Goal: Information Seeking & Learning: Check status

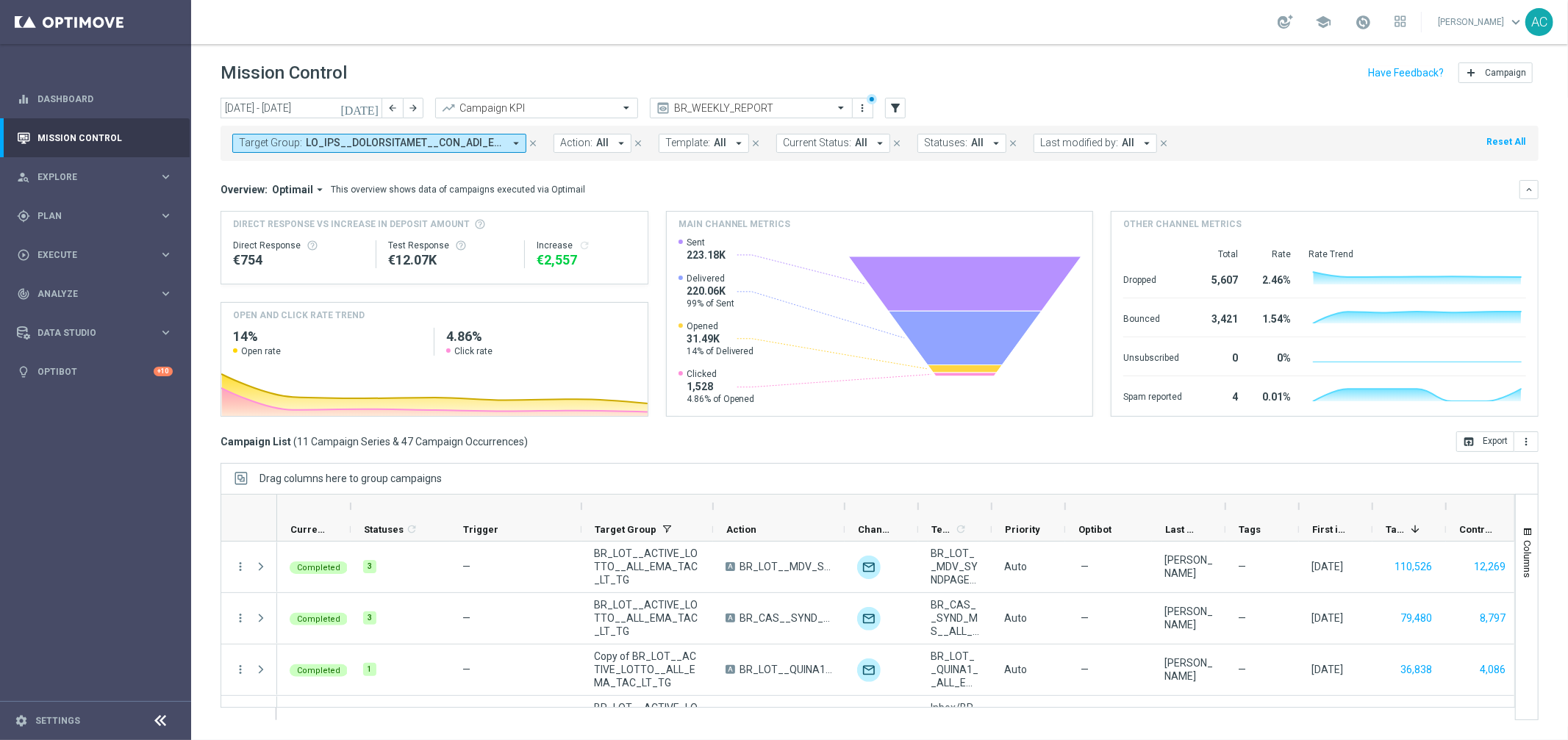
scroll to position [103, 0]
click at [486, 149] on button "Target Group: arrow_drop_down" at bounding box center [379, 143] width 294 height 19
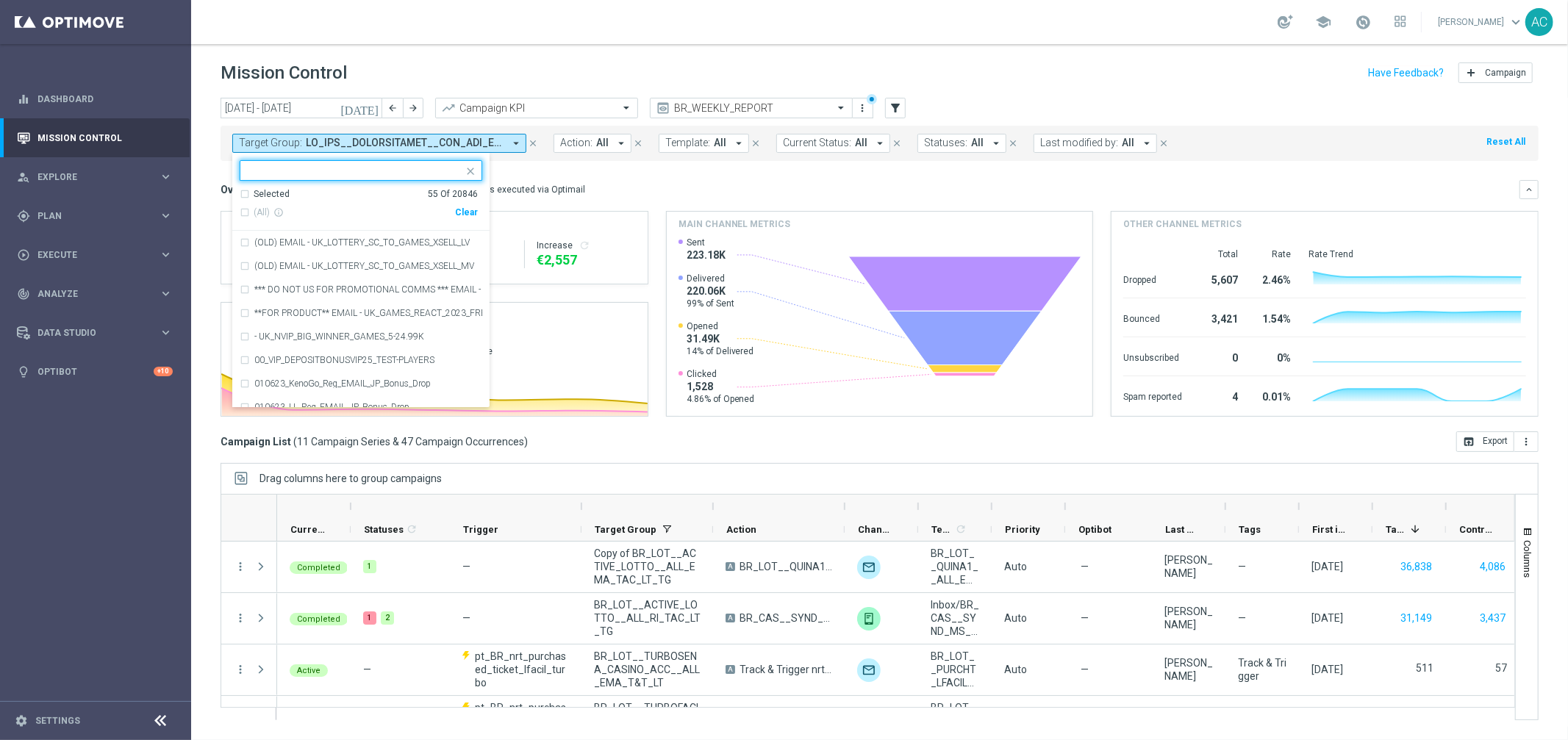
click at [0, 0] on div "Clear" at bounding box center [0, 0] width 0 height 0
click at [612, 183] on div "Overview: Optimail arrow_drop_down This overview shows data of campaigns execut…" at bounding box center [869, 189] width 1299 height 13
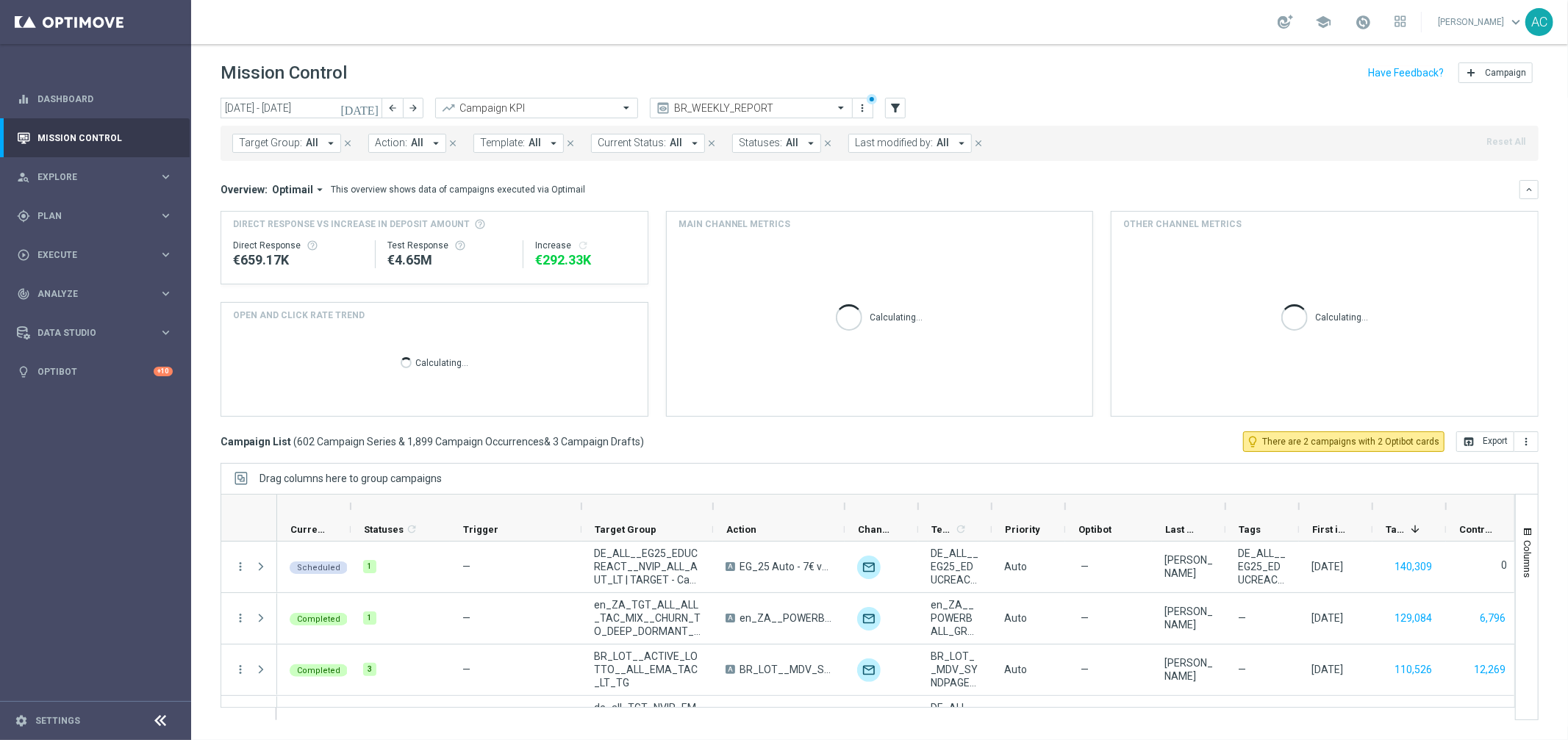
click at [399, 141] on span "Action:" at bounding box center [390, 142] width 32 height 12
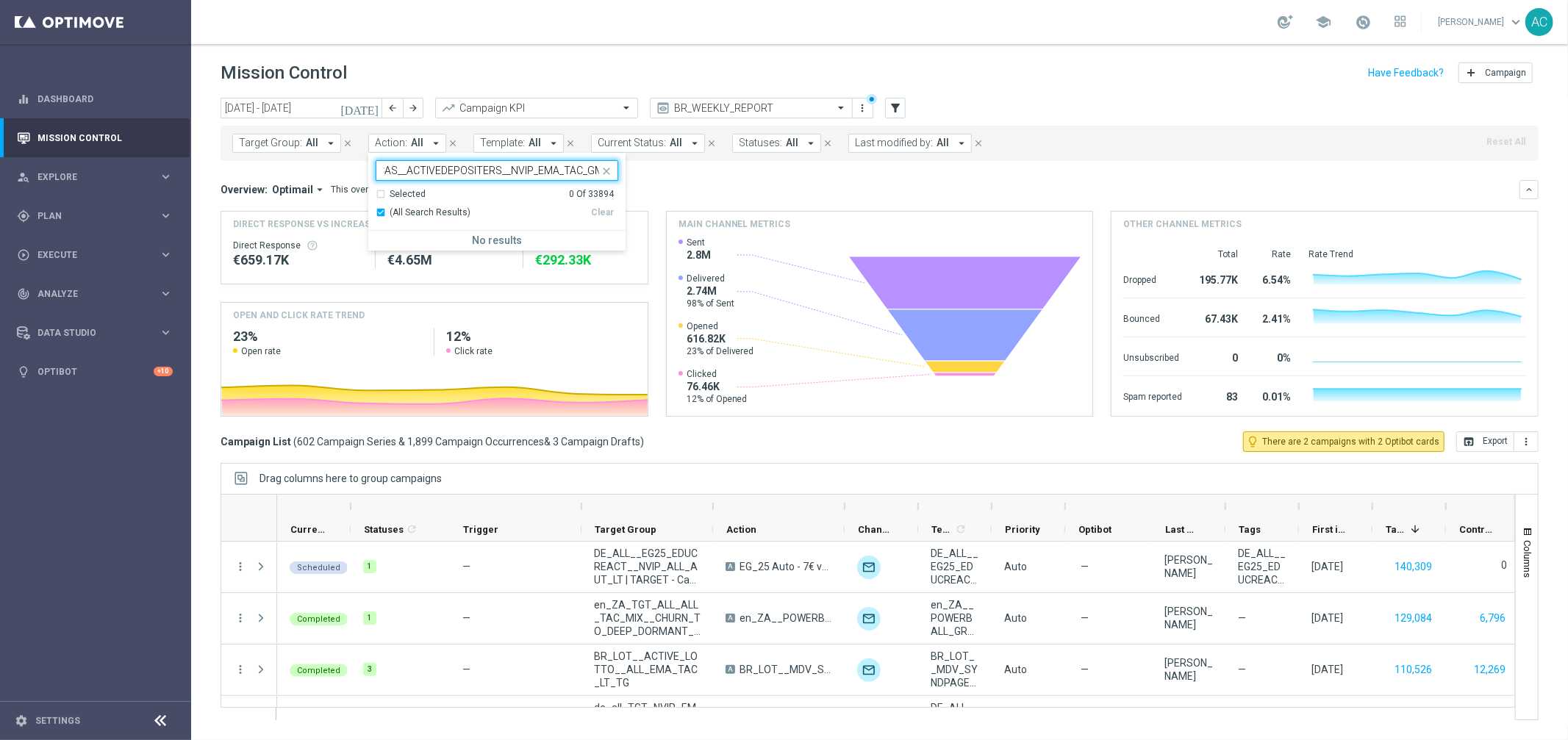
scroll to position [0, 0]
click at [476, 167] on input "BR_CAS__ACTIVEDEPOSITERS__NVIP_EMA_TAC_GM" at bounding box center [492, 171] width 216 height 12
paste input "GOM_ZOMBIEOUT_OCT"
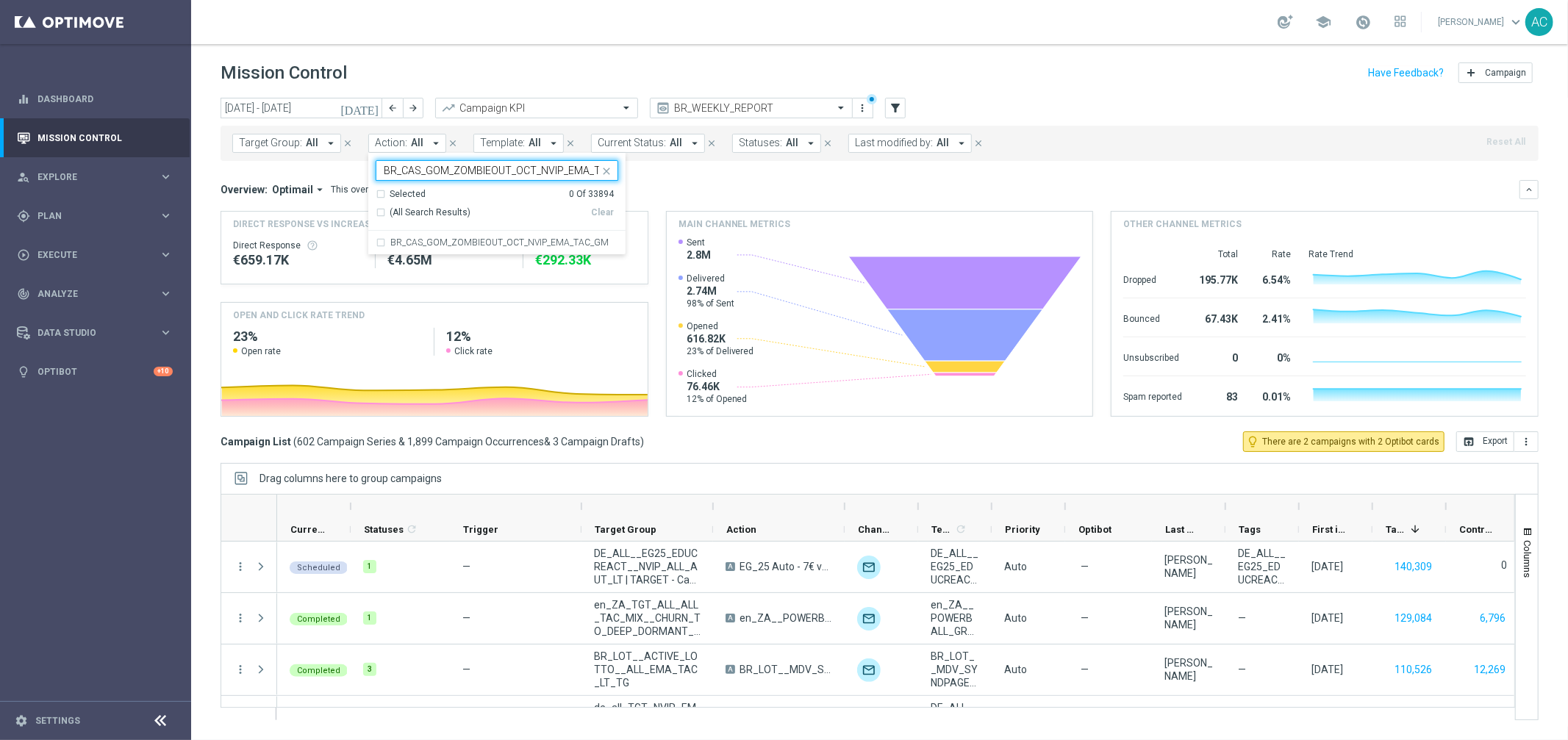
scroll to position [0, 30]
click at [375, 241] on div "BR_CAS_GOM_ZOMBIEOUT_OCT_NVIP_EMA_TAC_GM" at bounding box center [496, 241] width 242 height 23
type input "BR_CAS_GOM_ZOMBIEOUT_OCT_NVIP_EMA_TAC_GM"
click at [716, 186] on div "Overview: Optimail arrow_drop_down This overview shows data of campaigns execut…" at bounding box center [869, 189] width 1299 height 13
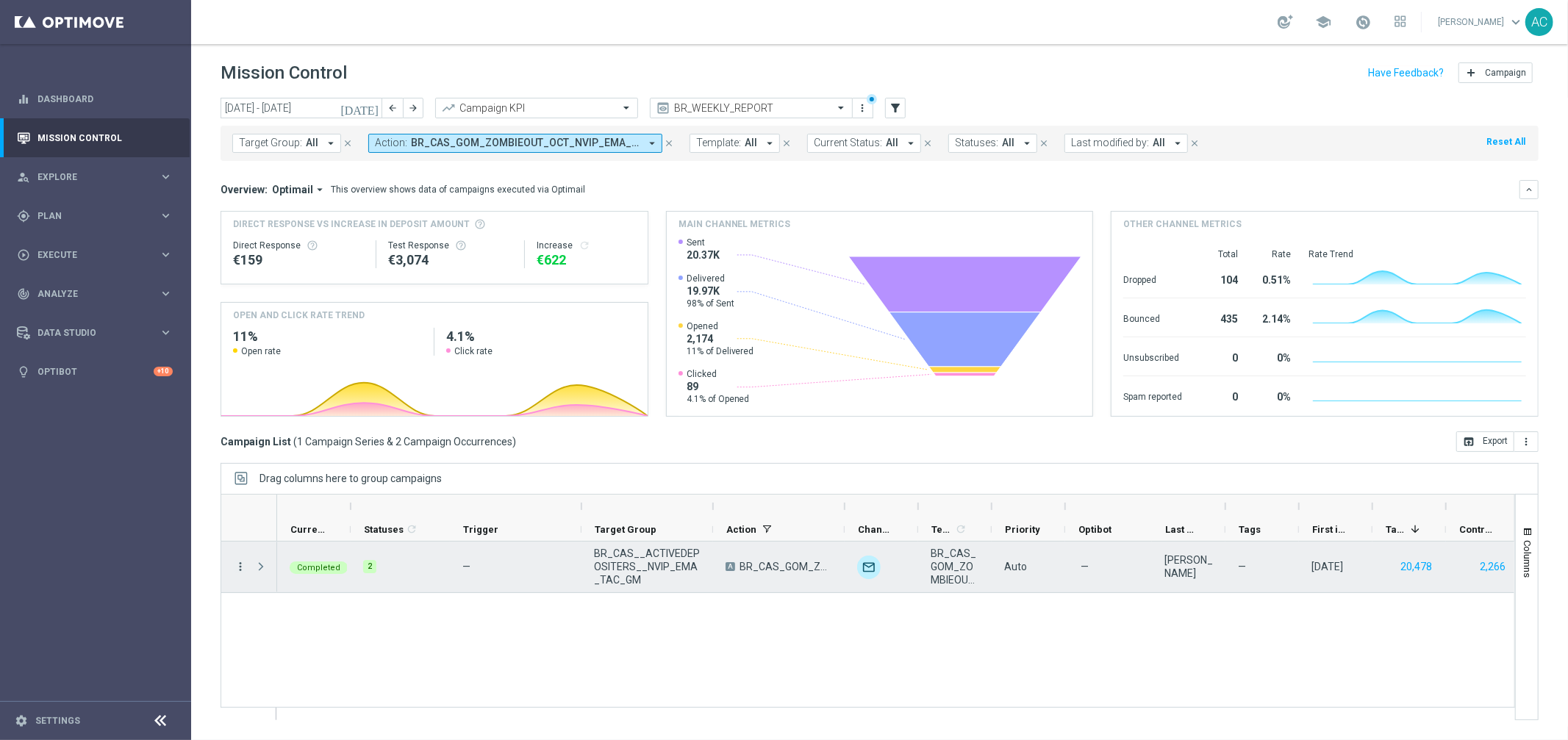
click at [236, 565] on icon "more_vert" at bounding box center [240, 566] width 13 height 13
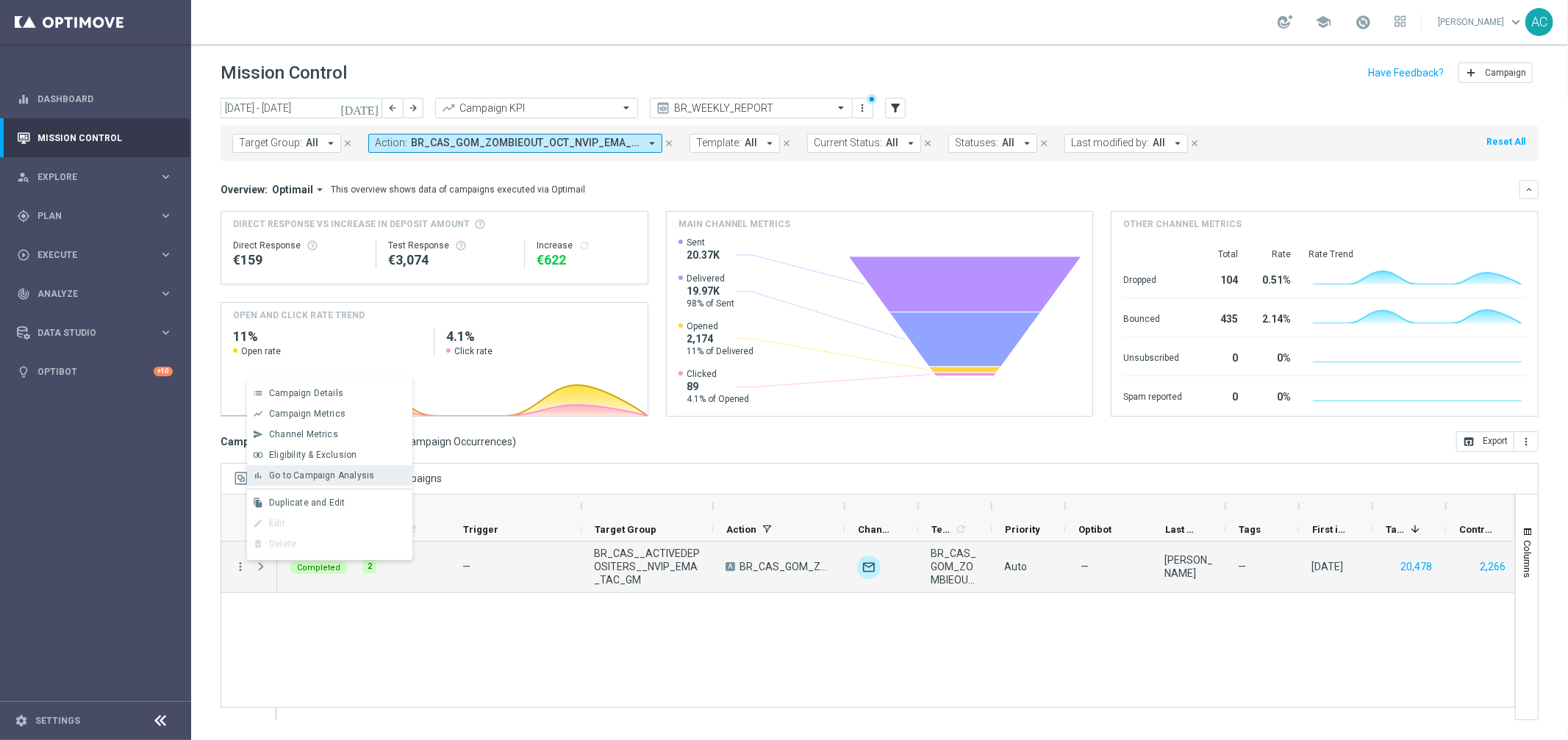
click at [310, 470] on span "Go to Campaign Analysis" at bounding box center [322, 475] width 105 height 10
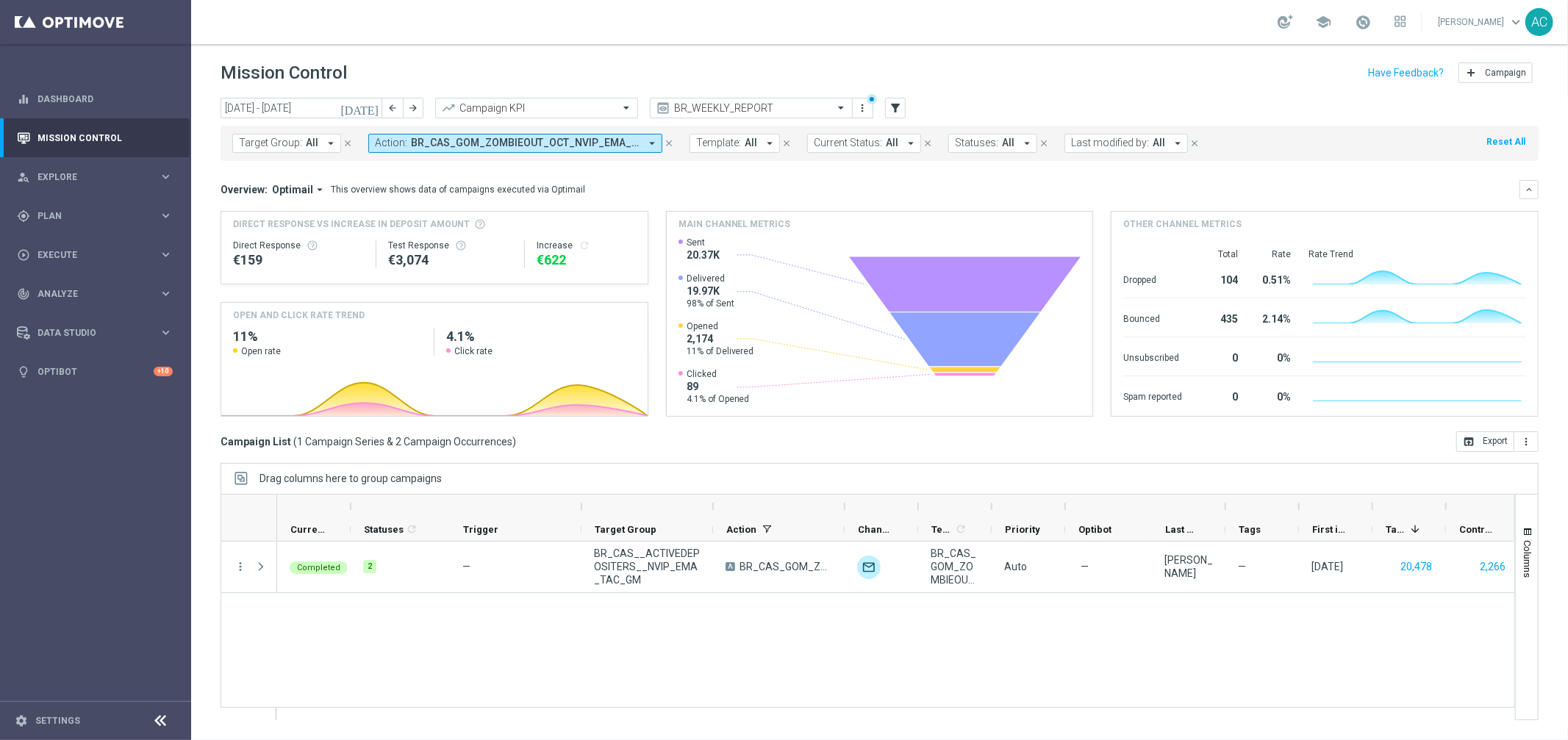
click at [486, 141] on span "BR_CAS_GOM_ZOMBIEOUT_OCT_NVIP_EMA_TAC_GM" at bounding box center [525, 142] width 229 height 12
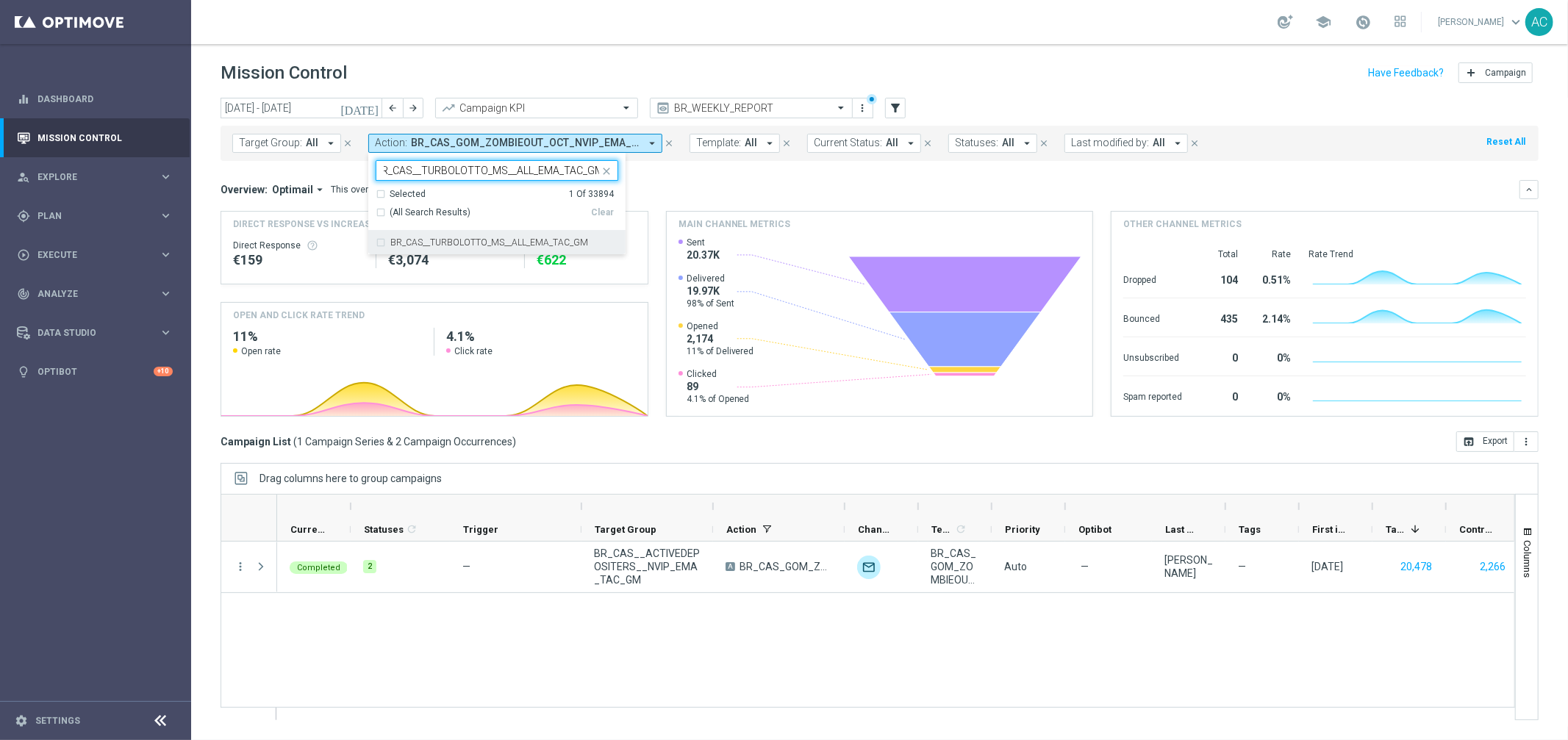
click at [370, 243] on div "BR_CAS__TURBOLOTTO_MS__ALL_EMA_TAC_GM" at bounding box center [497, 241] width 257 height 23
type input "BR_CAS__TURBOLOTTO_MS__ALL_EMA_TAC_GM"
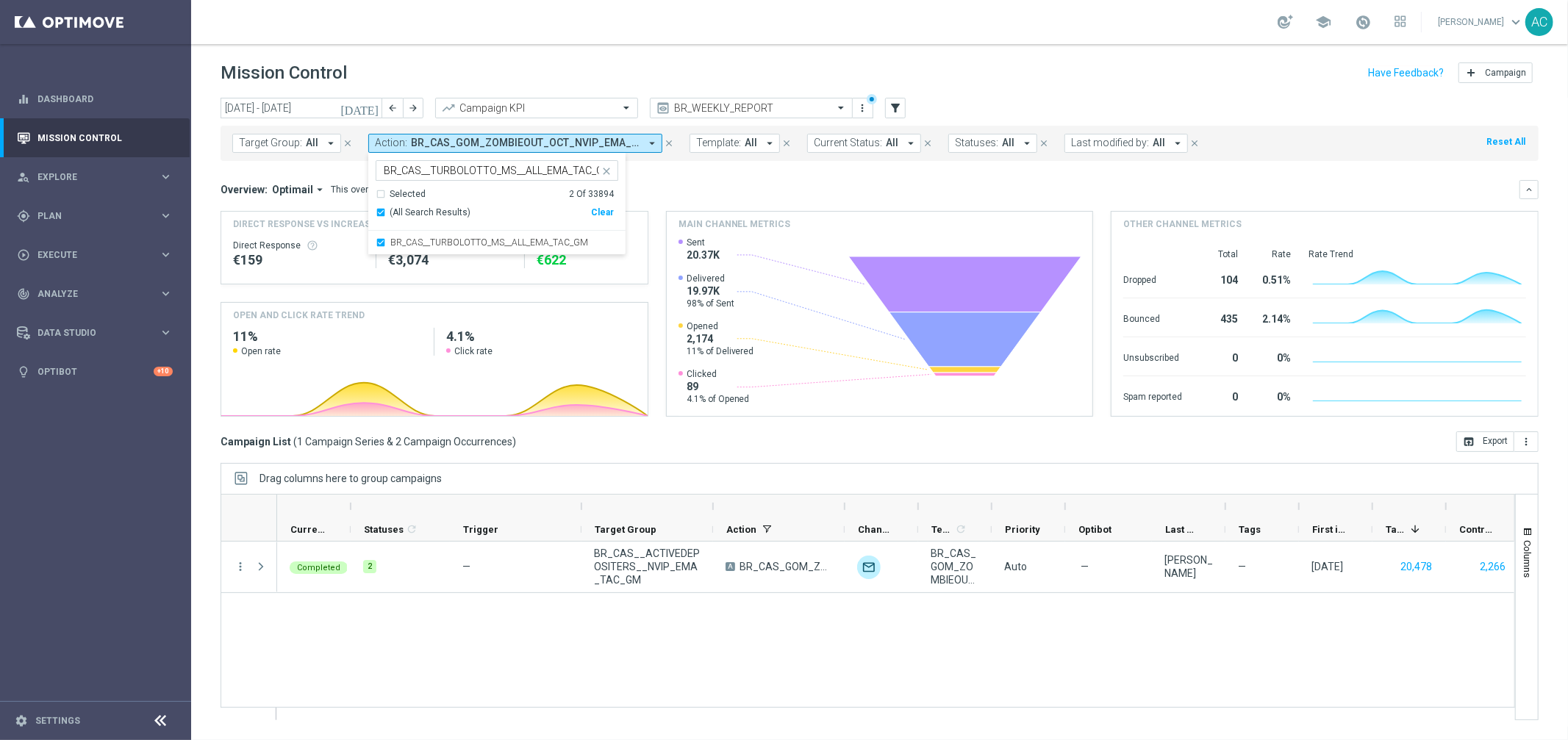
click at [749, 147] on span "All" at bounding box center [751, 142] width 12 height 12
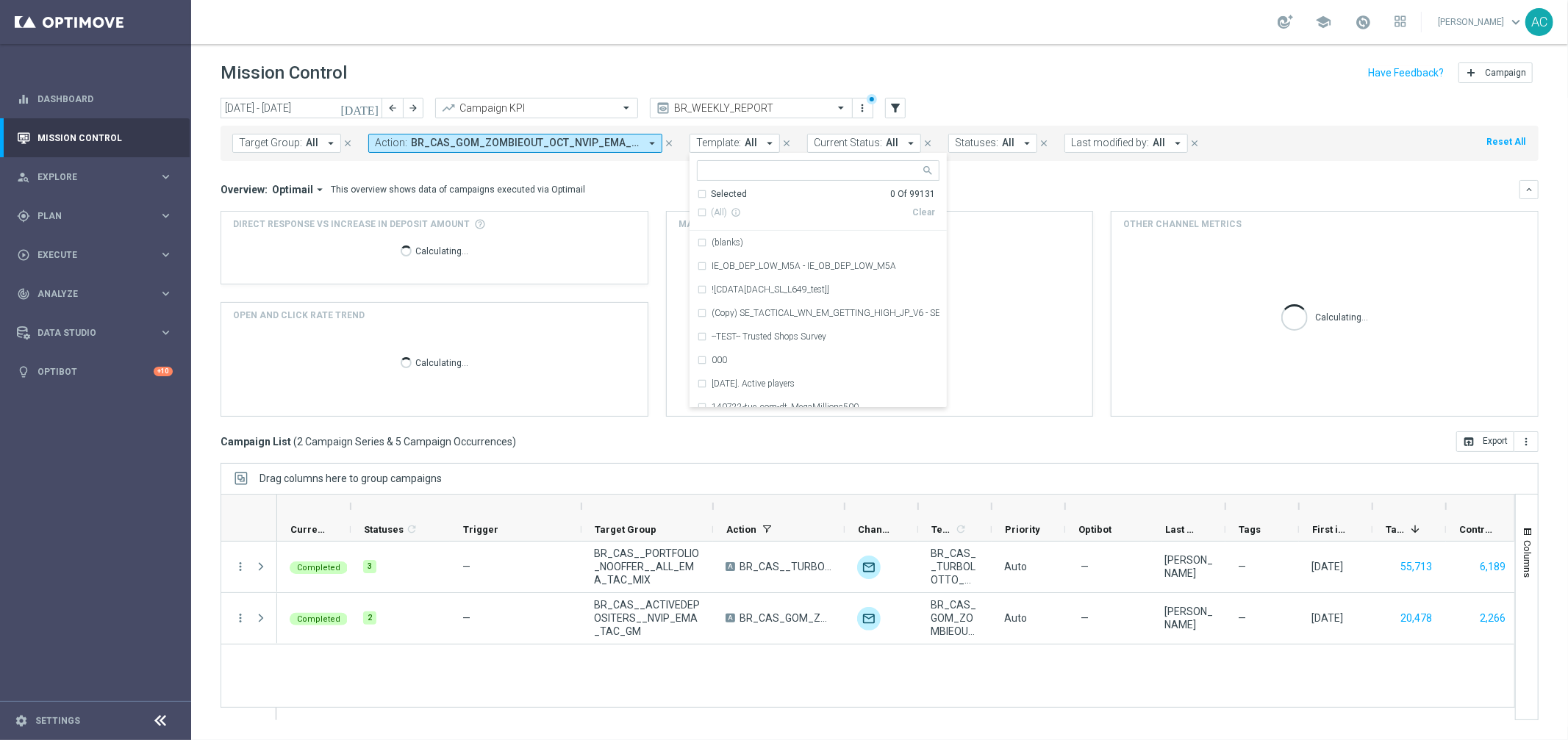
click at [887, 60] on div "Mission Control add Campaign" at bounding box center [878, 72] width 1318 height 28
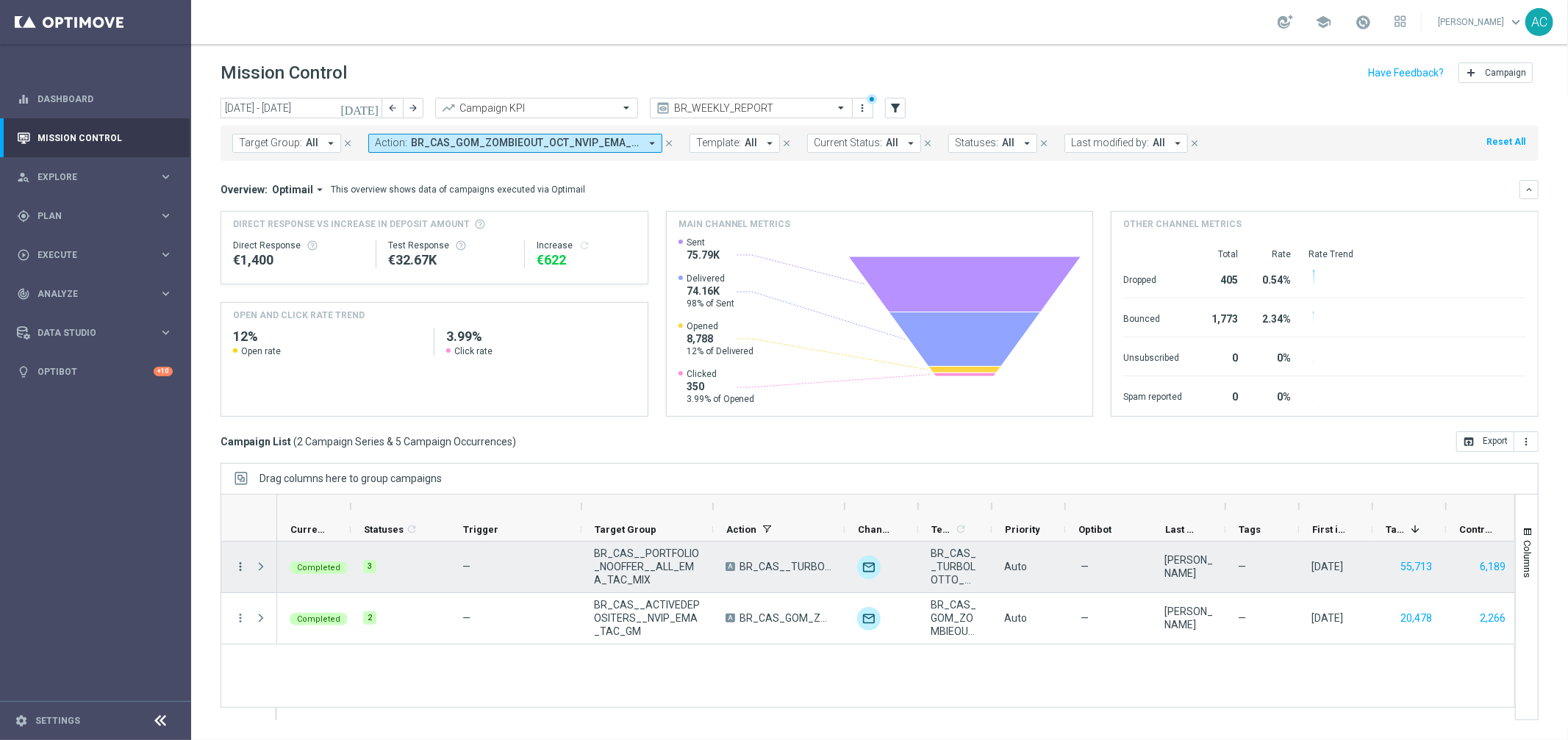
click at [234, 567] on icon "more_vert" at bounding box center [240, 566] width 13 height 13
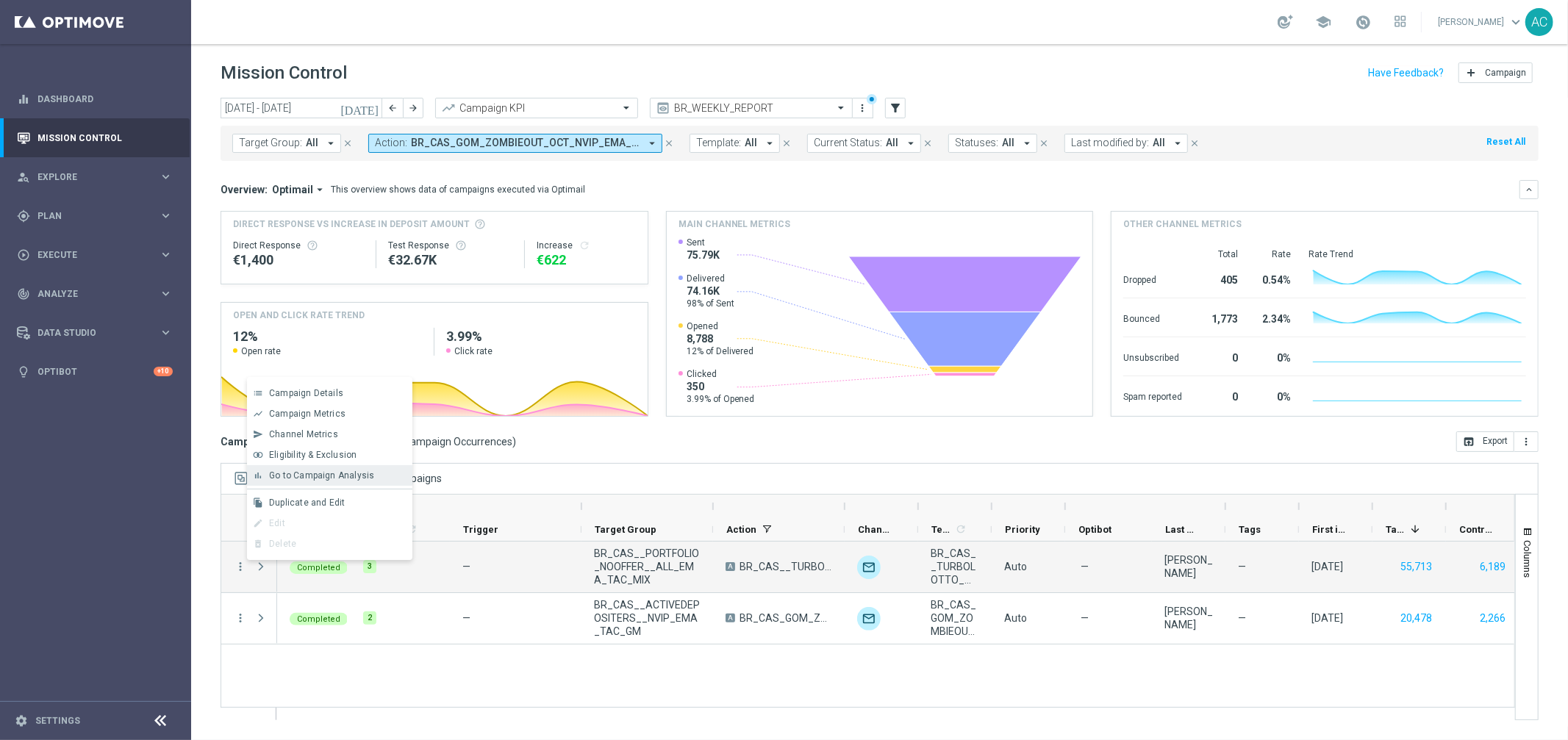
click at [345, 476] on span "Go to Campaign Analysis" at bounding box center [322, 475] width 105 height 10
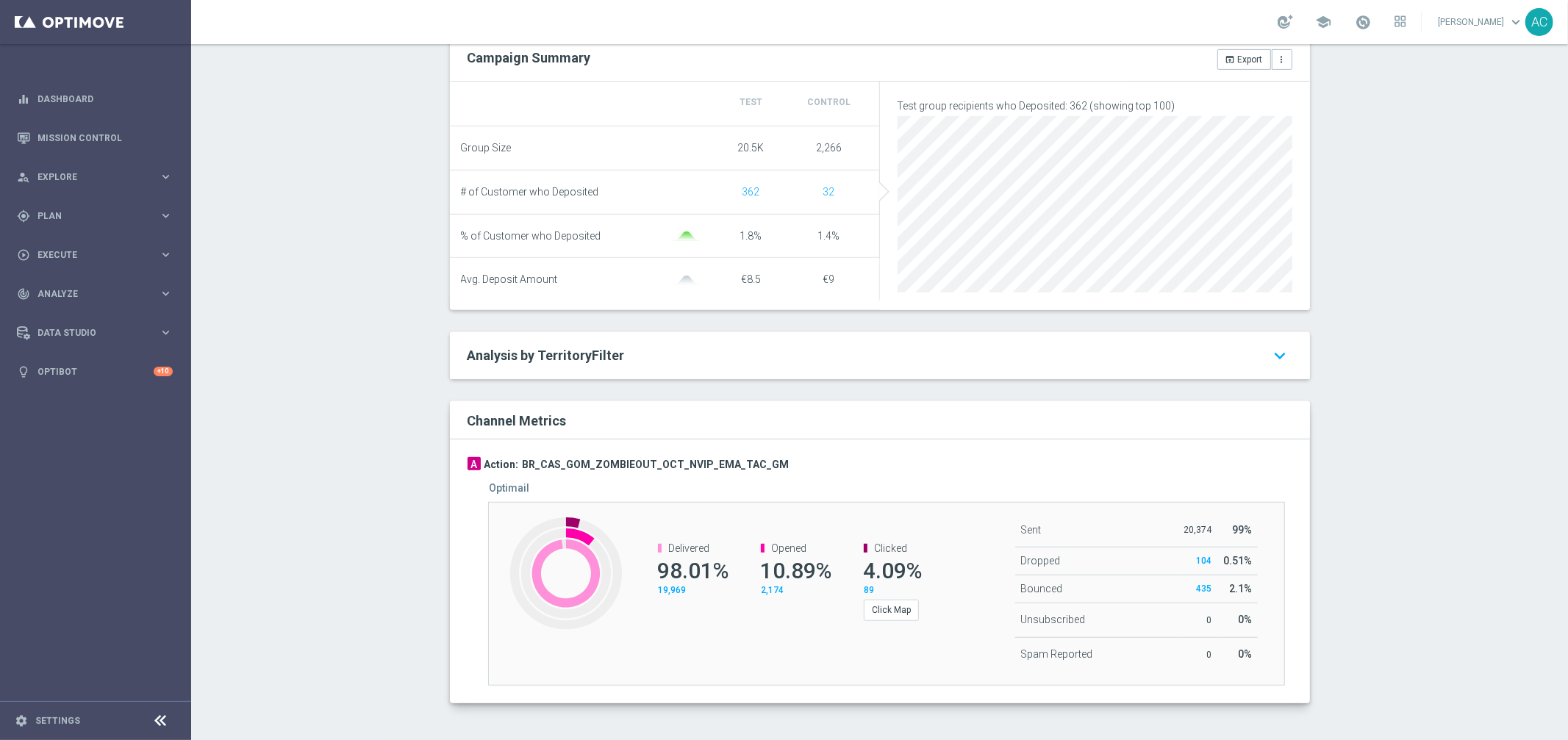
scroll to position [552, 0]
